Goal: Book appointment/travel/reservation

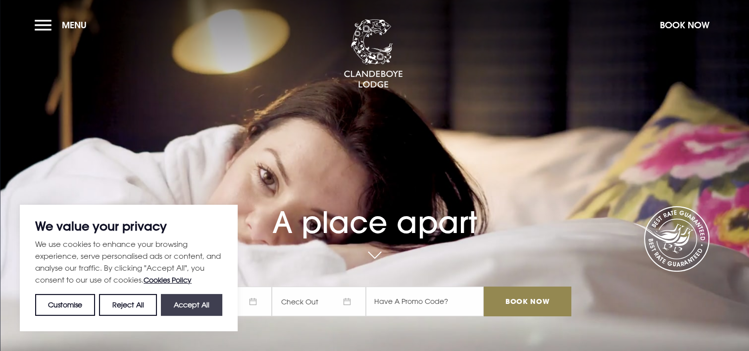
click at [200, 300] on button "Accept All" at bounding box center [191, 305] width 61 height 22
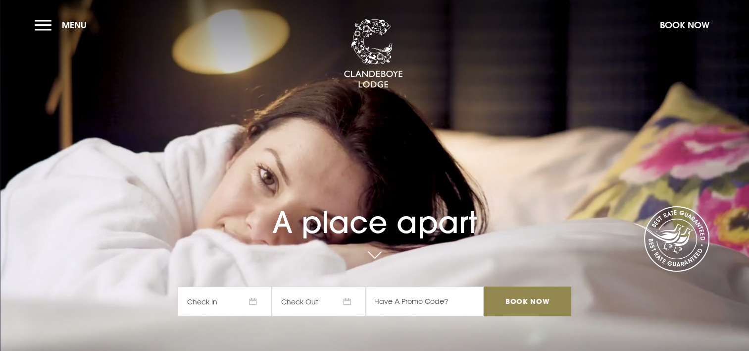
checkbox input "true"
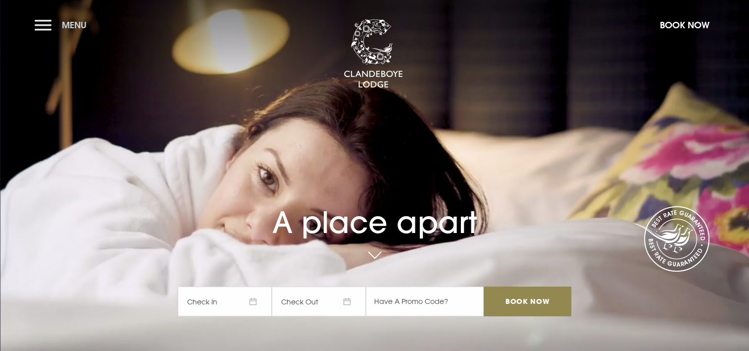
click at [41, 22] on button "Menu" at bounding box center [63, 24] width 57 height 21
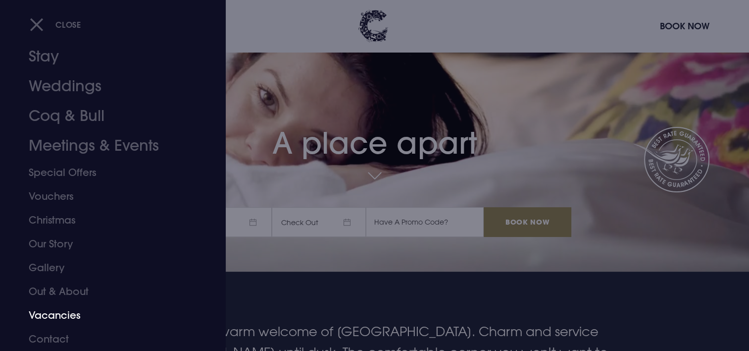
scroll to position [79, 0]
click at [77, 89] on link "Weddings" at bounding box center [107, 86] width 156 height 30
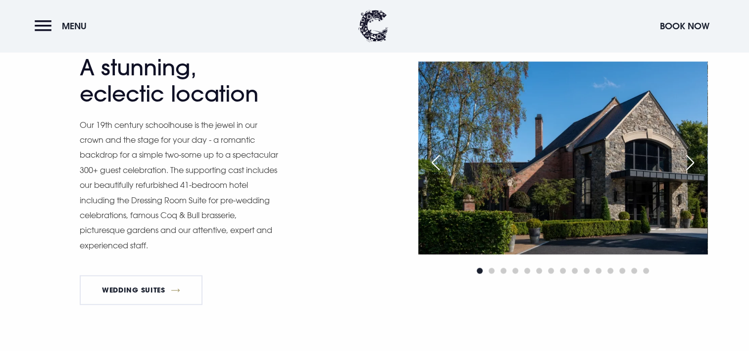
scroll to position [808, 0]
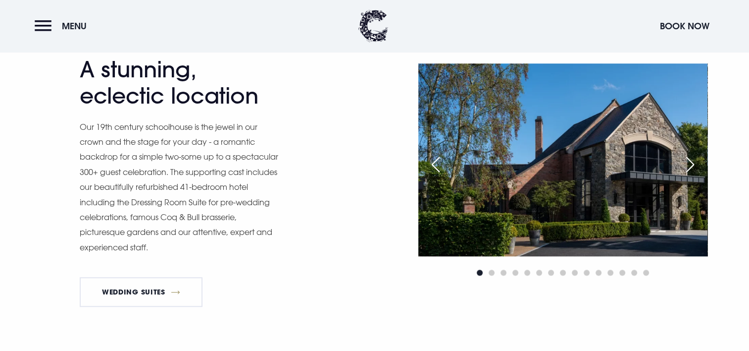
click at [689, 160] on div "Next slide" at bounding box center [690, 165] width 25 height 22
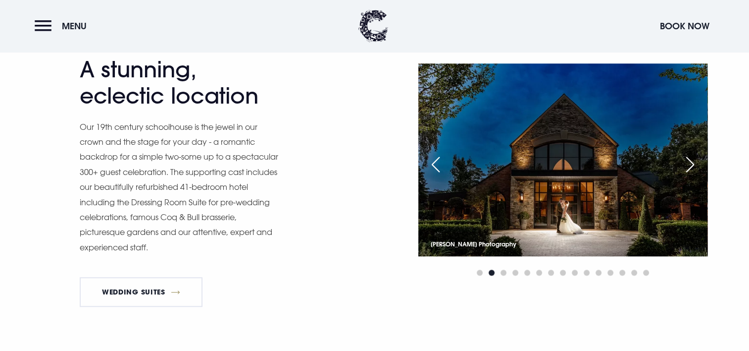
click at [689, 160] on div "Next slide" at bounding box center [690, 165] width 25 height 22
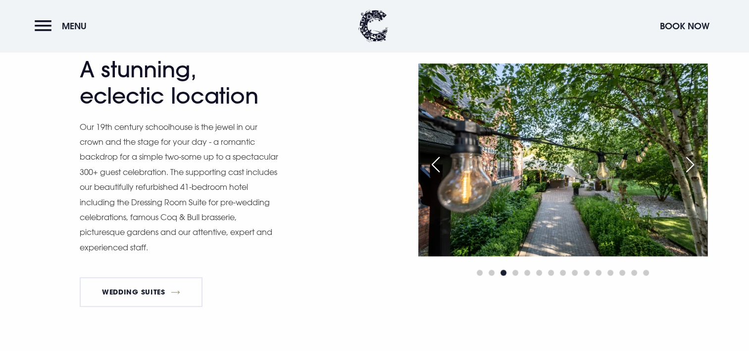
click at [689, 160] on div "Next slide" at bounding box center [690, 165] width 25 height 22
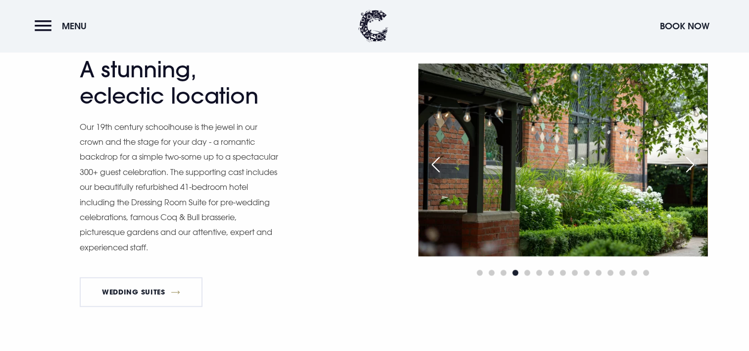
click at [689, 160] on div "Next slide" at bounding box center [690, 165] width 25 height 22
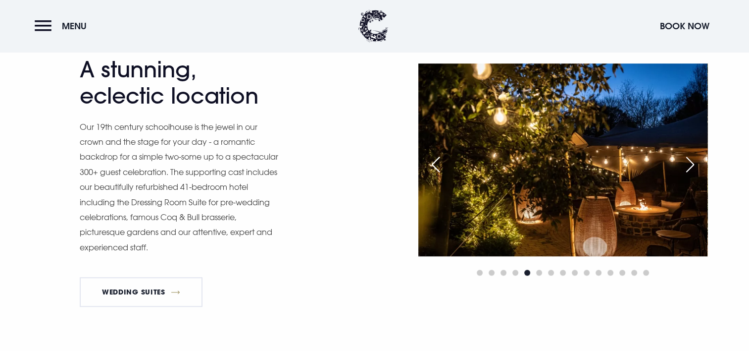
click at [689, 160] on div "Next slide" at bounding box center [690, 165] width 25 height 22
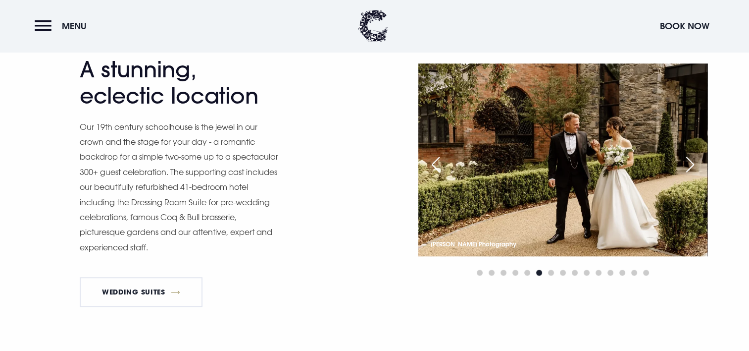
click at [689, 160] on div "Next slide" at bounding box center [690, 165] width 25 height 22
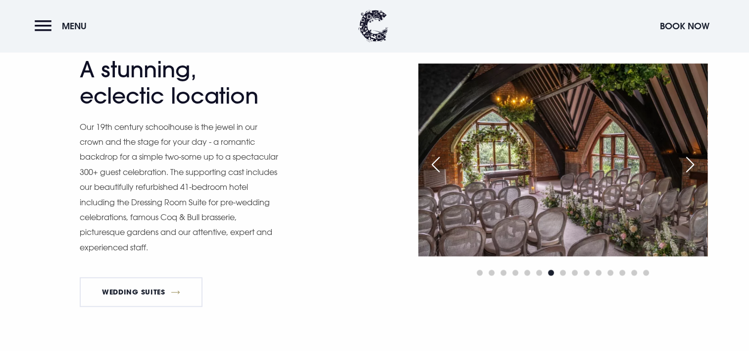
click at [689, 160] on div "Next slide" at bounding box center [690, 165] width 25 height 22
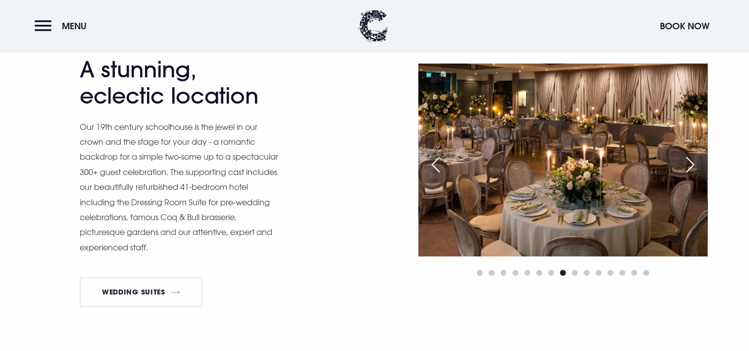
click at [689, 160] on div "Next slide" at bounding box center [690, 165] width 25 height 22
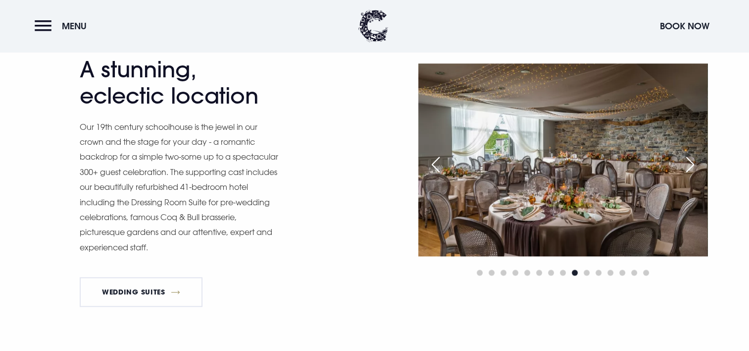
click at [689, 160] on div "Next slide" at bounding box center [690, 165] width 25 height 22
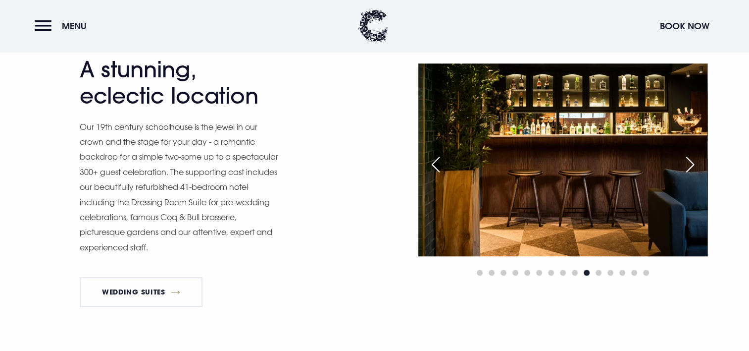
click at [689, 160] on div "Next slide" at bounding box center [690, 165] width 25 height 22
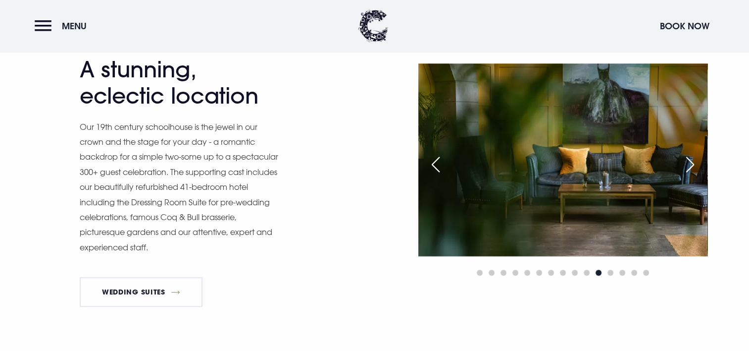
click at [689, 160] on div "Next slide" at bounding box center [690, 165] width 25 height 22
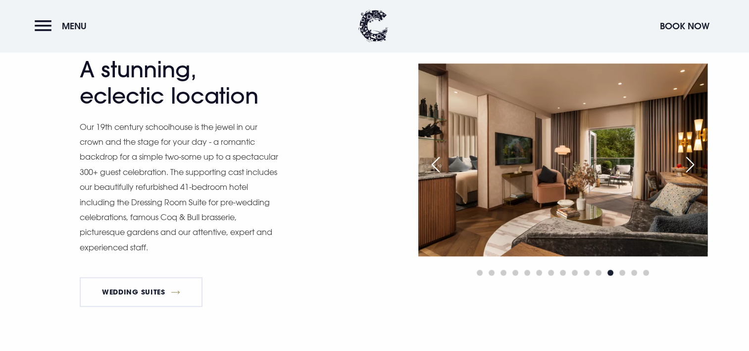
click at [689, 160] on div "Next slide" at bounding box center [690, 165] width 25 height 22
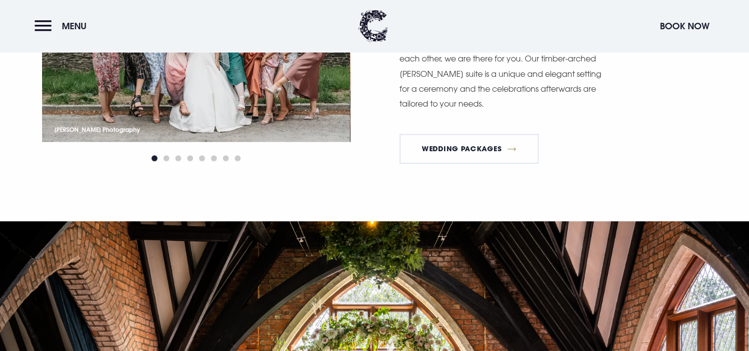
scroll to position [1234, 0]
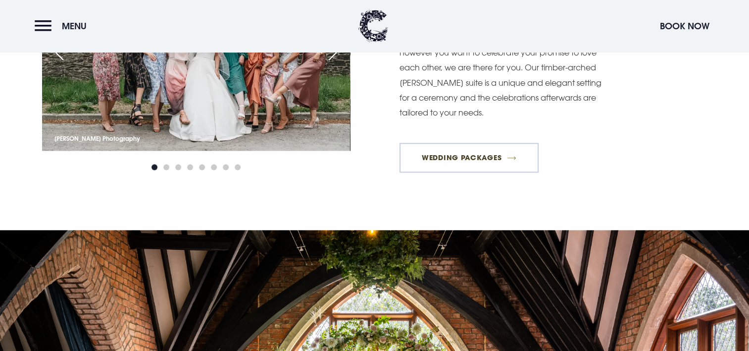
click at [494, 153] on link "Wedding Packages" at bounding box center [470, 158] width 140 height 30
